Goal: Transaction & Acquisition: Purchase product/service

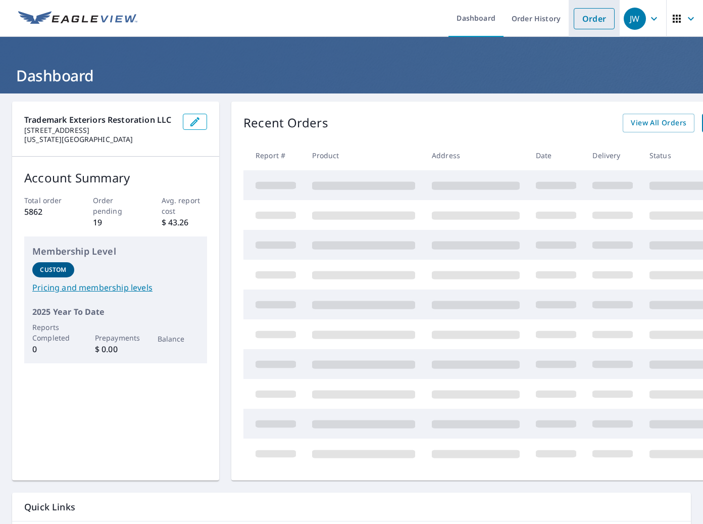
click at [601, 23] on link "Order" at bounding box center [594, 18] width 41 height 21
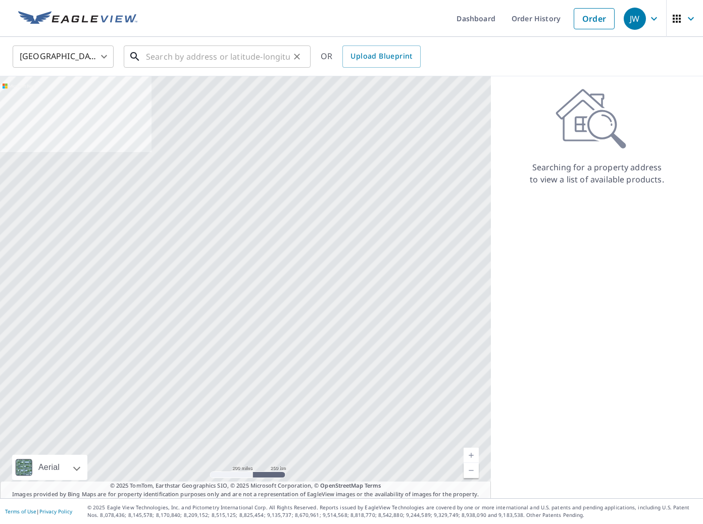
click at [183, 52] on input "text" at bounding box center [218, 56] width 144 height 28
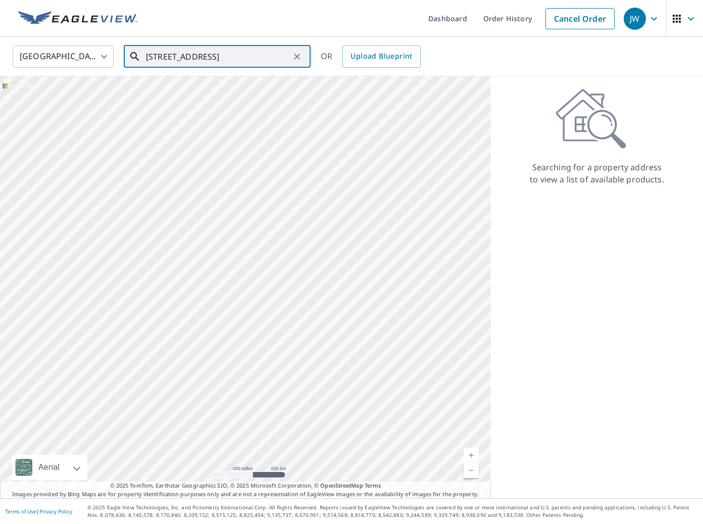
click at [204, 65] on input "[STREET_ADDRESS]" at bounding box center [218, 56] width 144 height 28
click at [204, 64] on input "[STREET_ADDRESS]" at bounding box center [218, 56] width 144 height 28
paste input "[GEOGRAPHIC_DATA]"
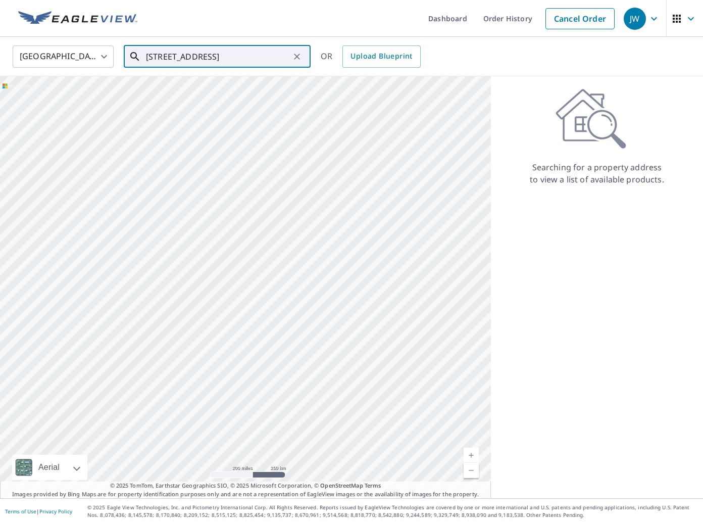
click at [231, 52] on input "[STREET_ADDRESS]" at bounding box center [218, 56] width 144 height 28
click at [231, 53] on input "[STREET_ADDRESS]" at bounding box center [218, 56] width 144 height 28
paste input "W [GEOGRAPHIC_DATA]"
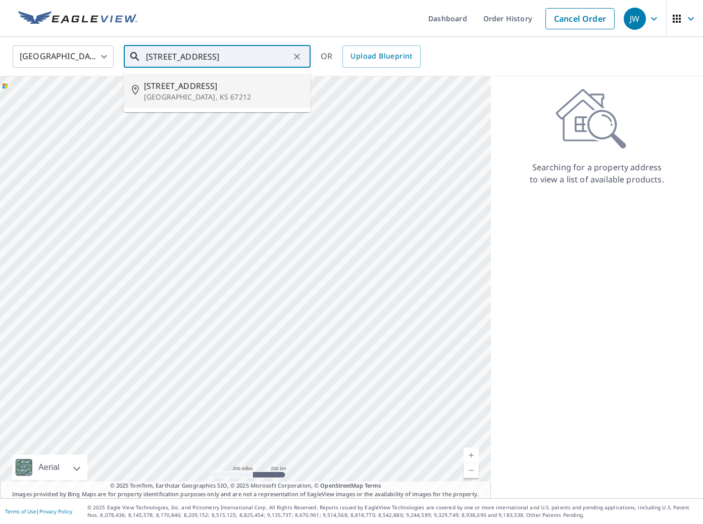
click at [226, 100] on p "[GEOGRAPHIC_DATA], KS 67212" at bounding box center [223, 97] width 159 height 10
type input "[STREET_ADDRESS]"
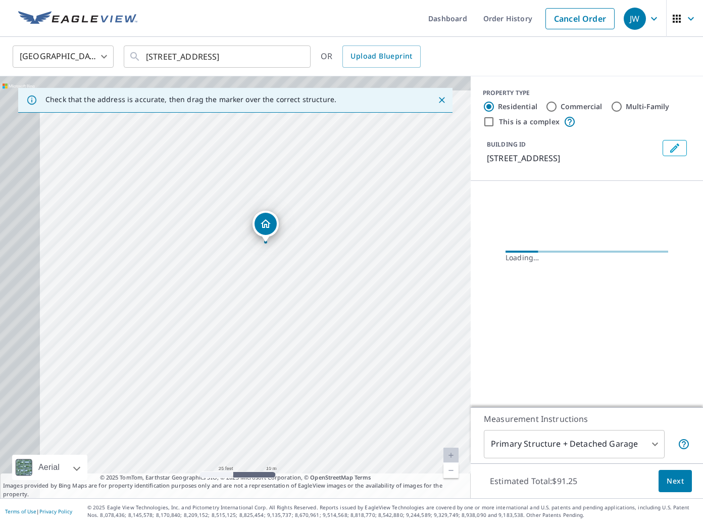
drag, startPoint x: 146, startPoint y: 258, endPoint x: 352, endPoint y: 321, distance: 214.5
click at [352, 321] on div "[STREET_ADDRESS]" at bounding box center [235, 287] width 471 height 422
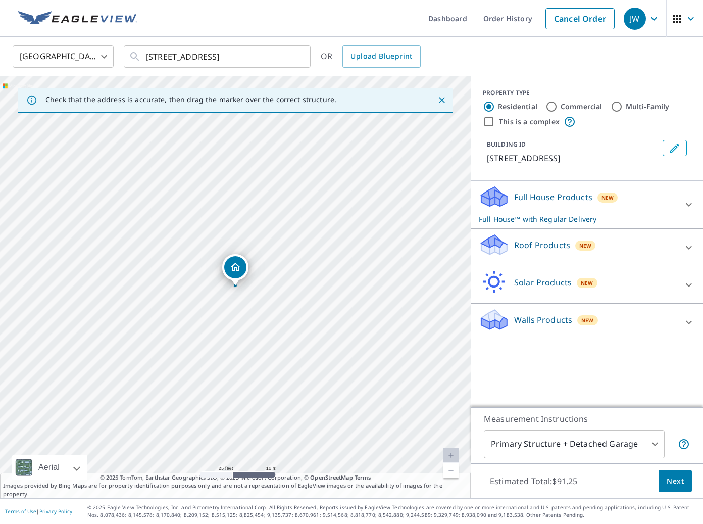
drag, startPoint x: 568, startPoint y: 252, endPoint x: 543, endPoint y: 310, distance: 63.1
click at [568, 252] on div "Roof Products New" at bounding box center [578, 247] width 198 height 29
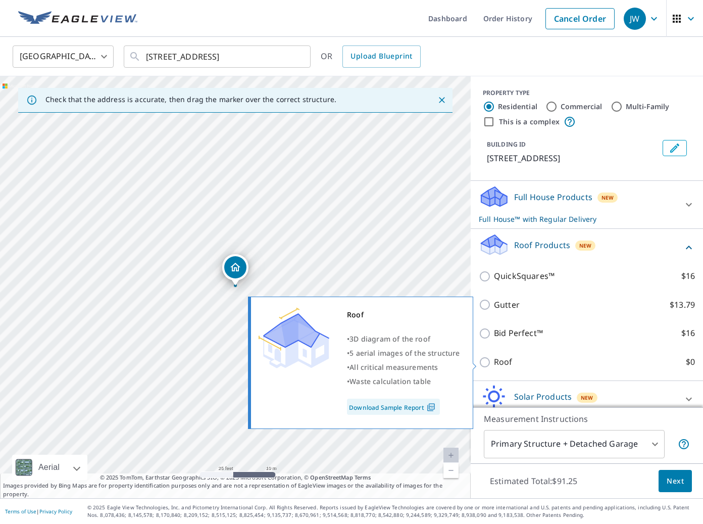
click at [500, 359] on p "Roof" at bounding box center [503, 362] width 19 height 13
click at [494, 359] on input "Roof $0" at bounding box center [486, 362] width 15 height 12
checkbox input "true"
type input "3"
checkbox input "false"
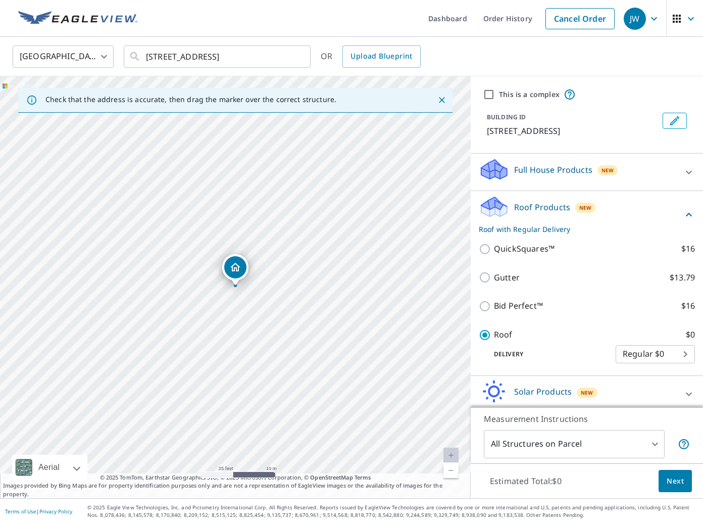
click at [682, 483] on span "Next" at bounding box center [675, 481] width 17 height 13
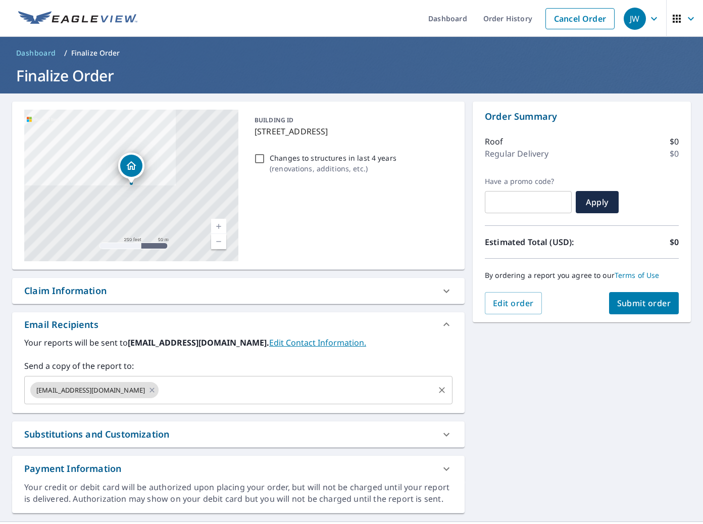
click at [217, 401] on div "[EMAIL_ADDRESS][DOMAIN_NAME] ​" at bounding box center [238, 390] width 428 height 28
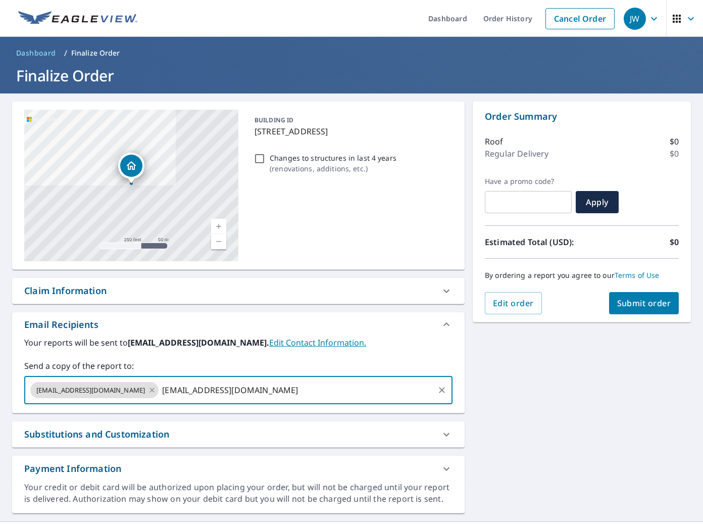
type input "[EMAIL_ADDRESS][DOMAIN_NAME]"
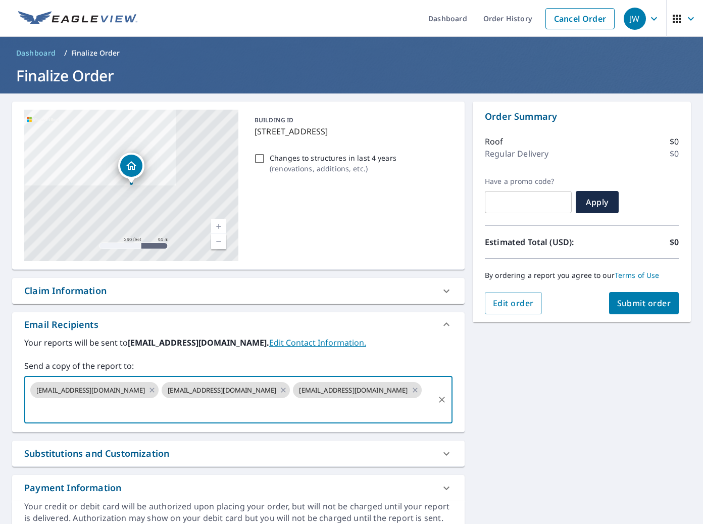
click at [645, 310] on button "Submit order" at bounding box center [644, 303] width 70 height 22
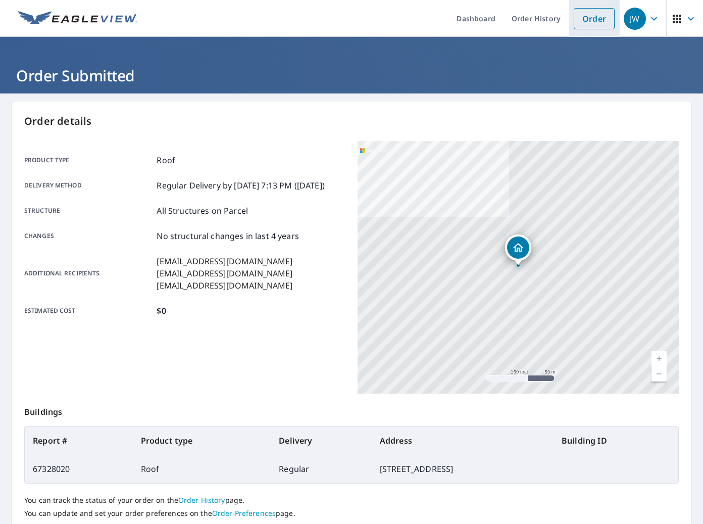
click at [588, 22] on link "Order" at bounding box center [594, 18] width 41 height 21
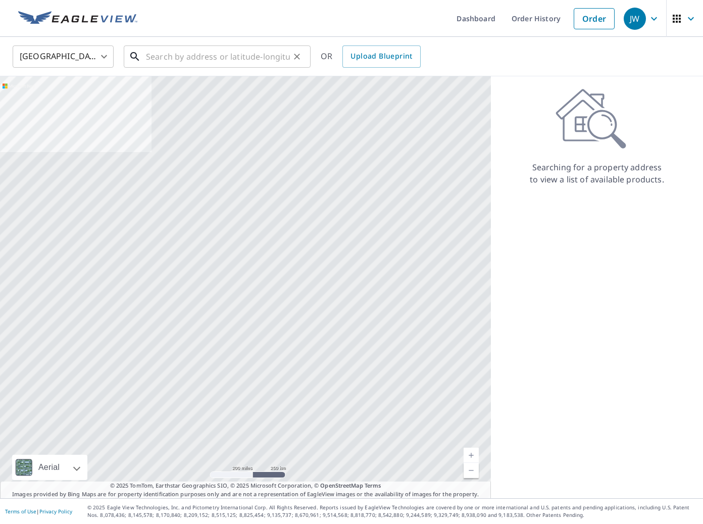
click at [230, 57] on input "text" at bounding box center [218, 56] width 144 height 28
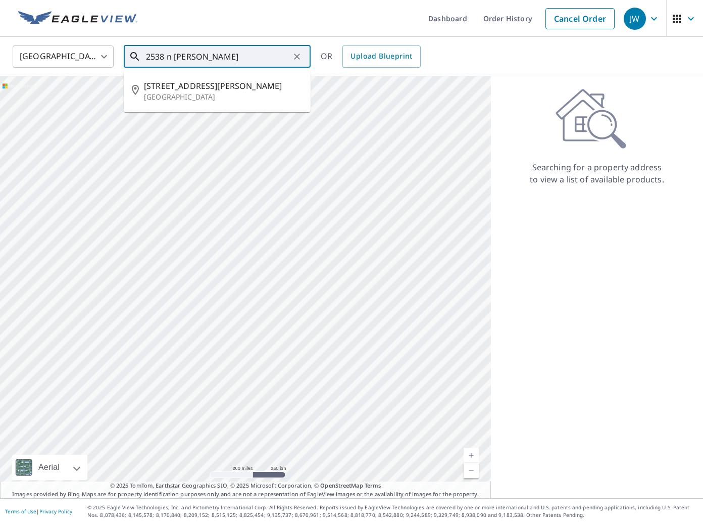
click at [242, 103] on li "[STREET_ADDRESS][PERSON_NAME]" at bounding box center [217, 91] width 187 height 34
type input "[STREET_ADDRESS][PERSON_NAME]"
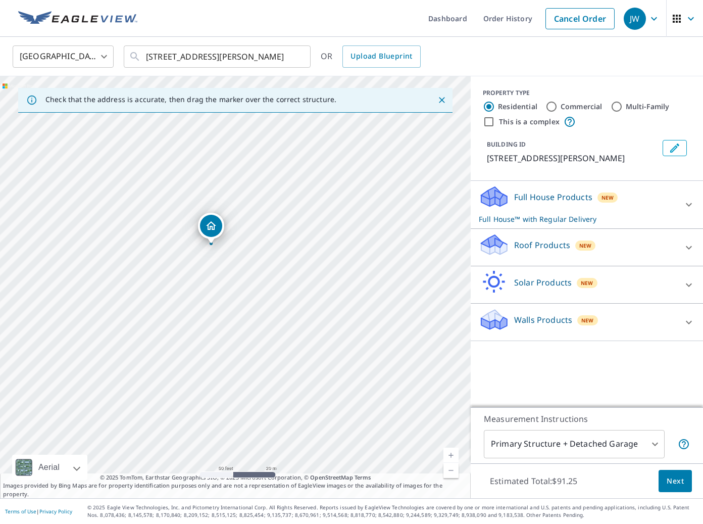
click at [511, 253] on div "Roof Products New" at bounding box center [578, 247] width 198 height 29
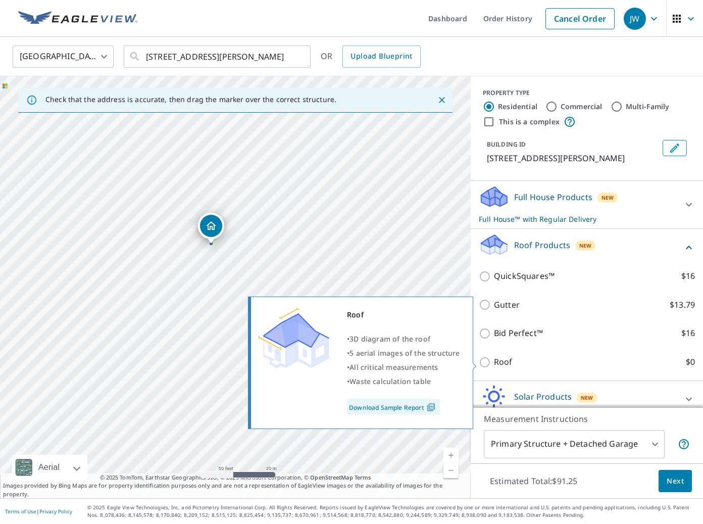
click at [506, 365] on p "Roof" at bounding box center [503, 362] width 19 height 13
click at [494, 365] on input "Roof $0" at bounding box center [486, 362] width 15 height 12
checkbox input "true"
type input "3"
checkbox input "false"
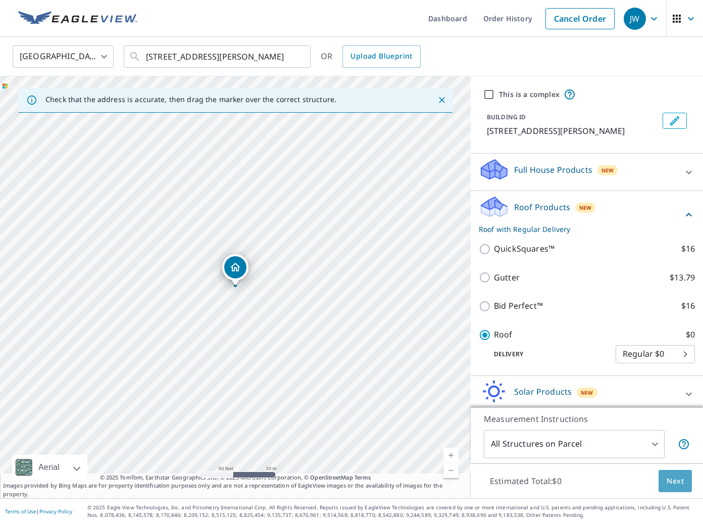
click at [679, 482] on span "Next" at bounding box center [675, 481] width 17 height 13
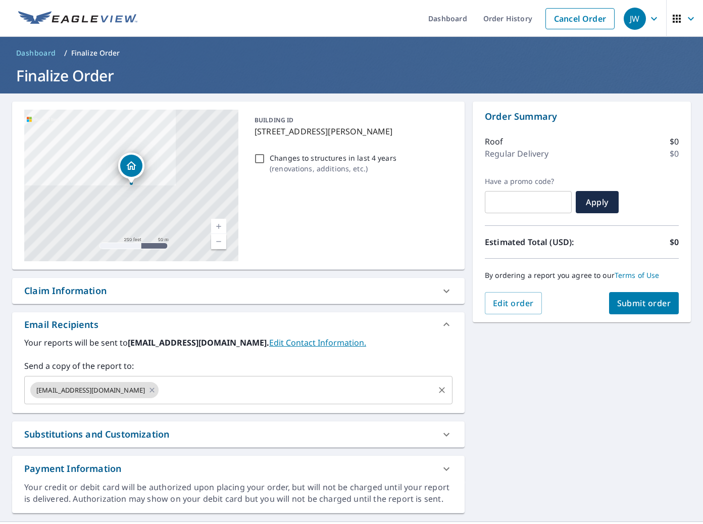
click at [215, 390] on input "text" at bounding box center [296, 389] width 273 height 19
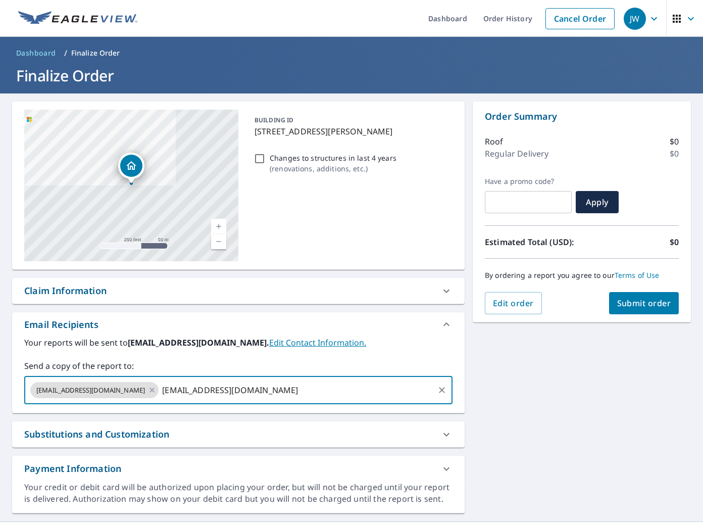
type input "[EMAIL_ADDRESS][DOMAIN_NAME]"
type input ","
type input "[EMAIL_ADDRESS][DOMAIN_NAME]"
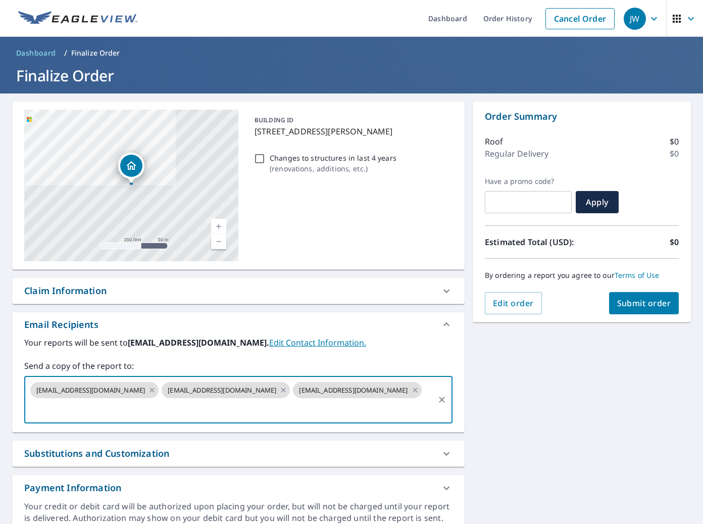
click at [643, 292] on button "Submit order" at bounding box center [644, 303] width 70 height 22
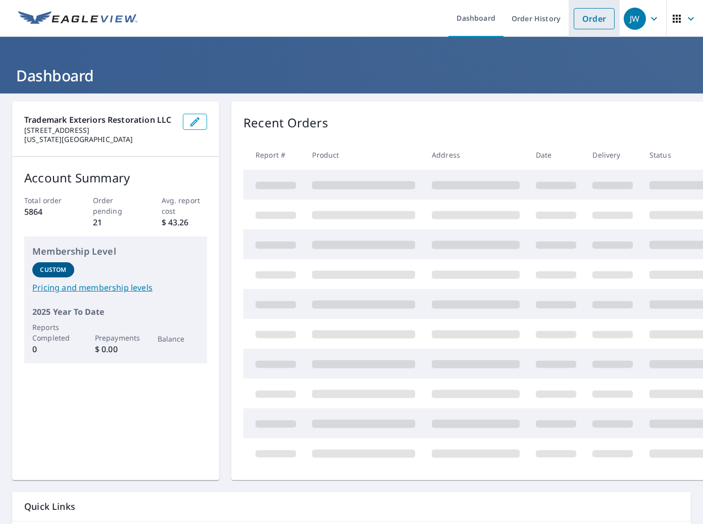
click at [590, 16] on link "Order" at bounding box center [594, 18] width 41 height 21
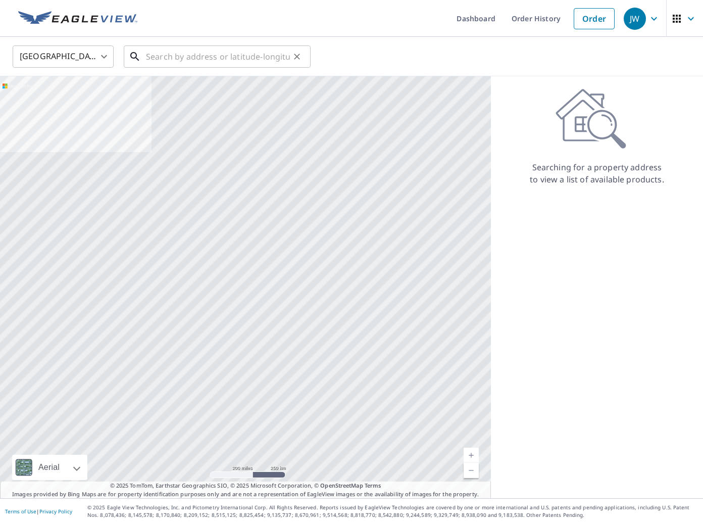
click at [167, 63] on input "text" at bounding box center [218, 56] width 144 height 28
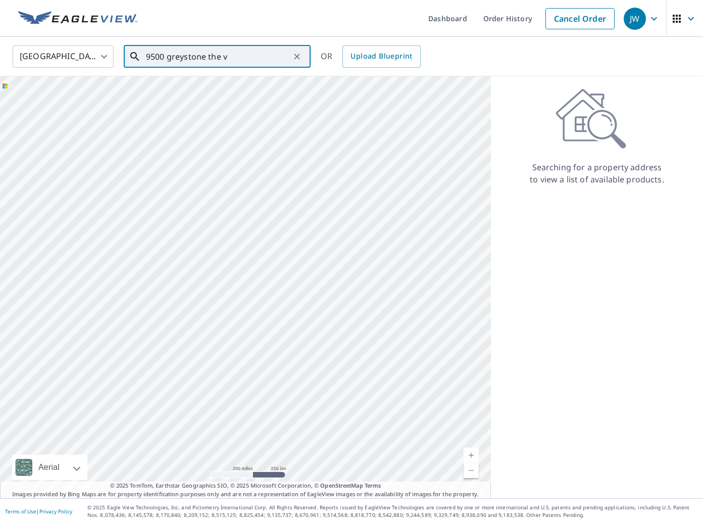
click at [214, 60] on input "9500 greystone the v" at bounding box center [218, 56] width 144 height 28
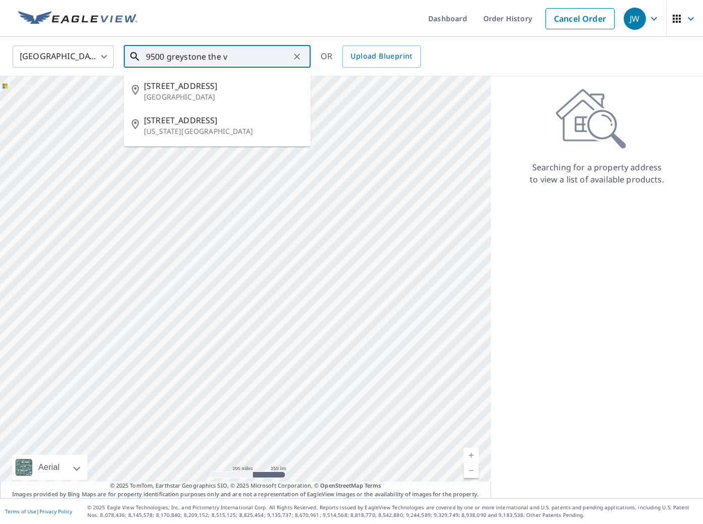
click at [214, 60] on input "9500 greystone the v" at bounding box center [218, 56] width 144 height 28
paste input "Greystone Ave, The Village, OK 73120"
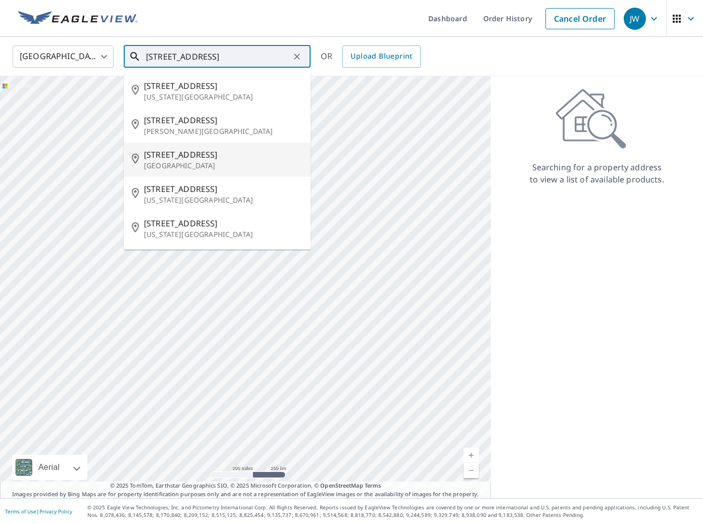
click at [228, 164] on p "The Village, OK 73120" at bounding box center [223, 166] width 159 height 10
type input "9500 Greystone Ave The Village, OK 73120"
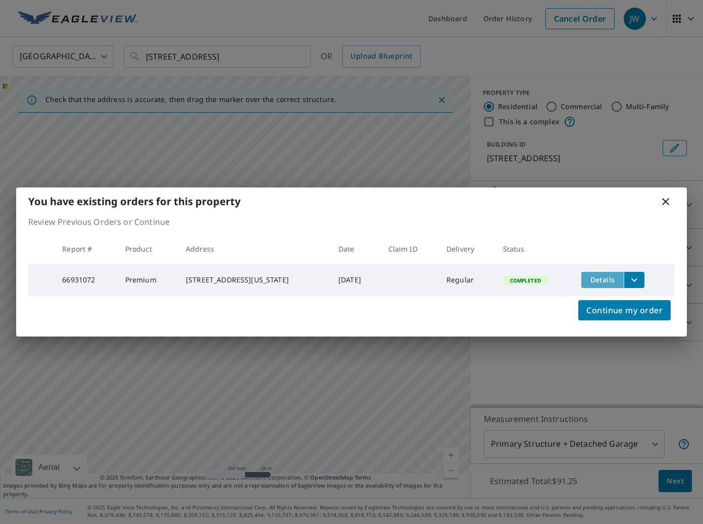
click at [602, 281] on span "Details" at bounding box center [602, 280] width 30 height 10
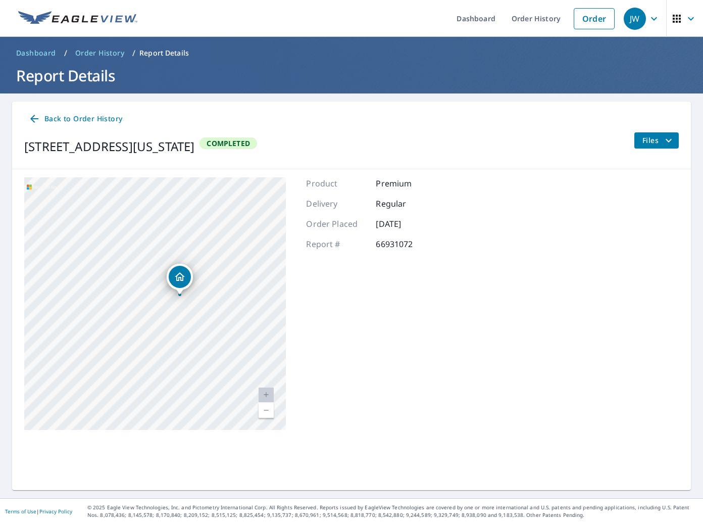
click at [656, 140] on span "Files" at bounding box center [658, 140] width 32 height 12
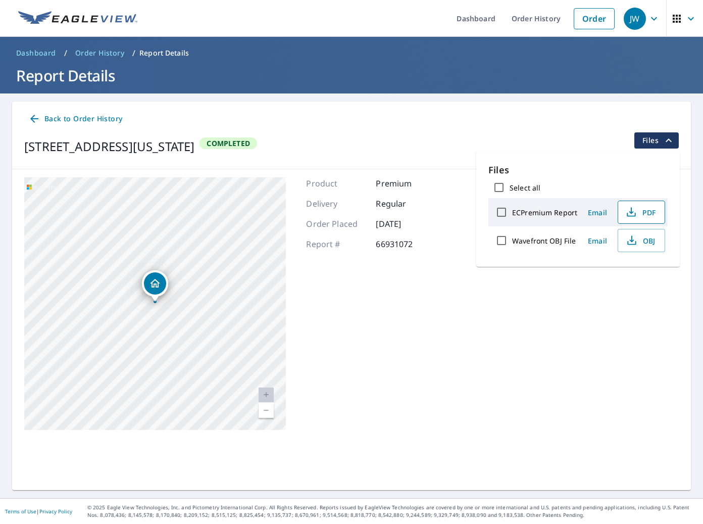
click at [638, 211] on span "PDF" at bounding box center [640, 212] width 32 height 12
